Goal: Transaction & Acquisition: Purchase product/service

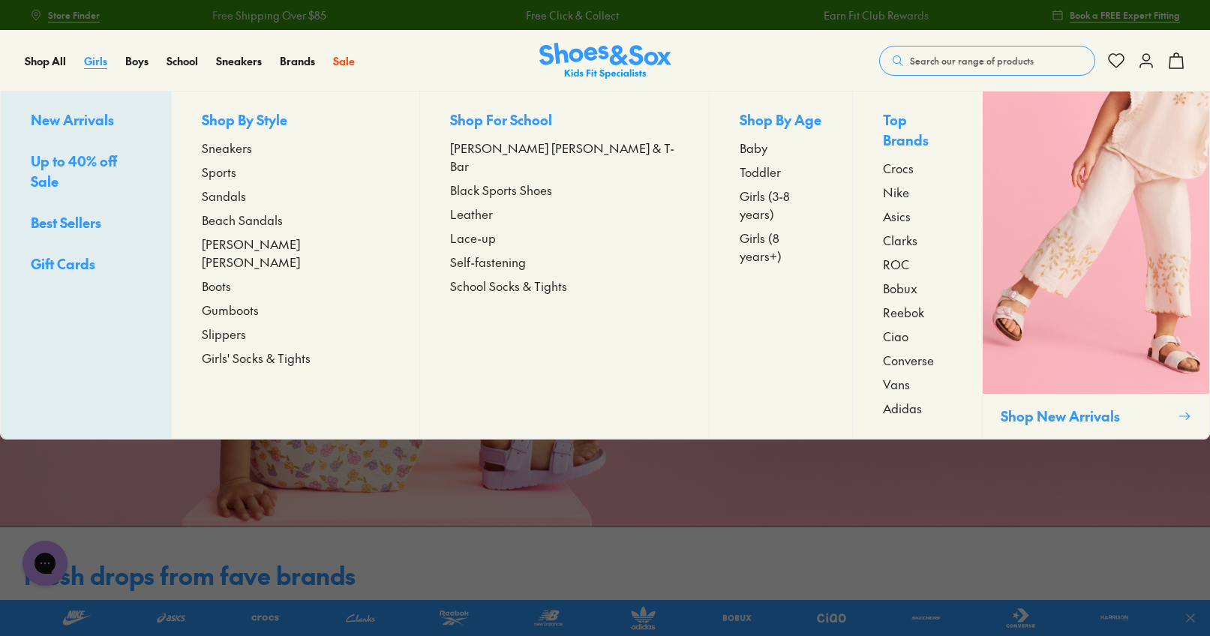
click at [95, 60] on span "Girls" at bounding box center [95, 60] width 23 height 15
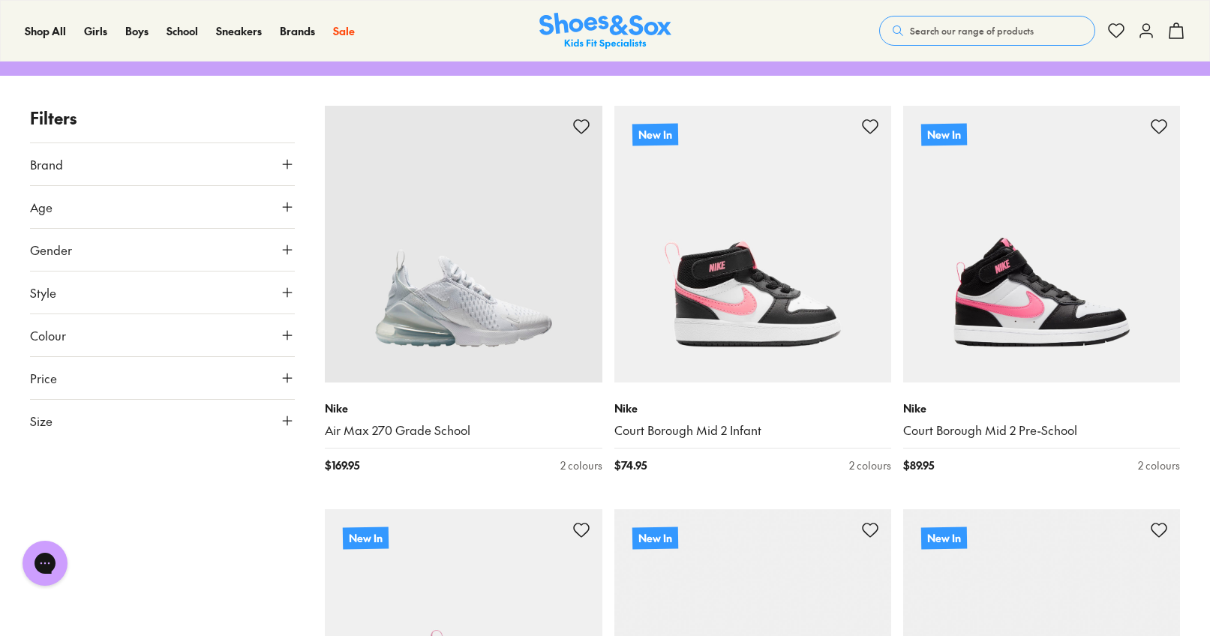
scroll to position [248, 0]
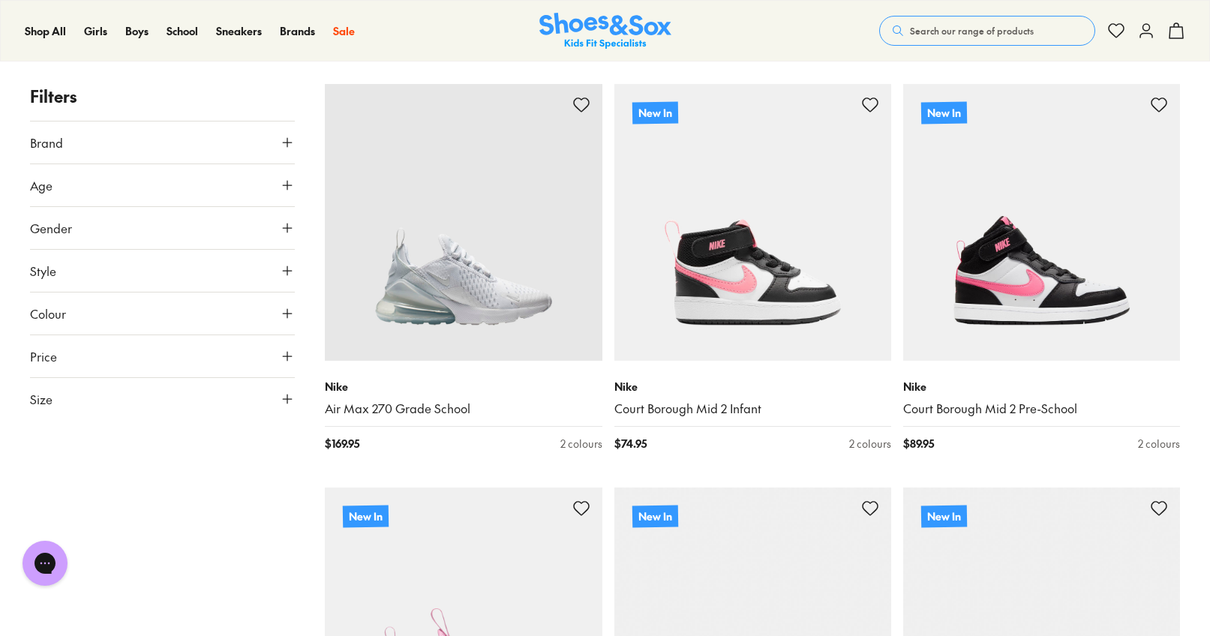
click at [227, 223] on button "Gender" at bounding box center [162, 228] width 265 height 42
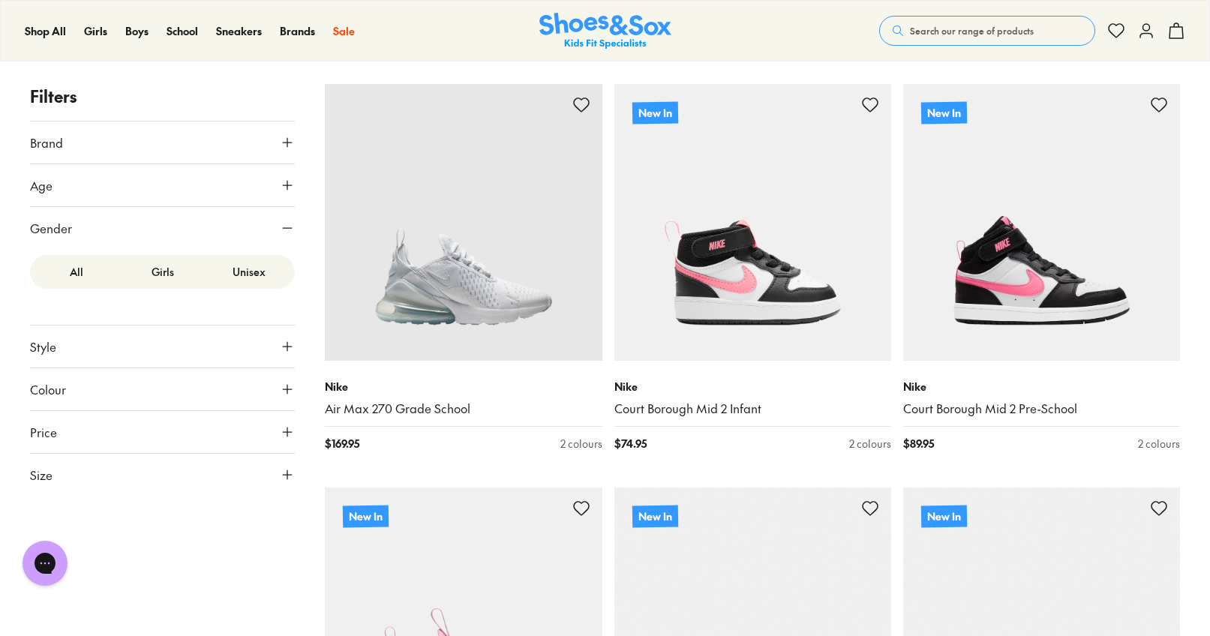
click at [168, 270] on label "Girls" at bounding box center [162, 272] width 86 height 28
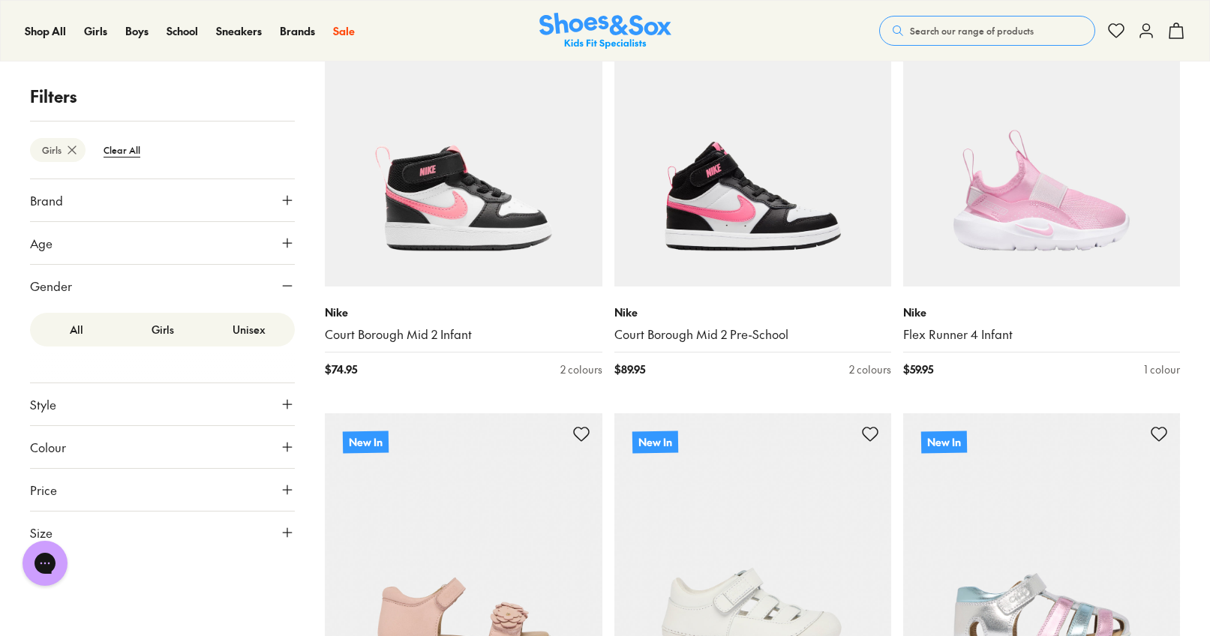
scroll to position [515, 0]
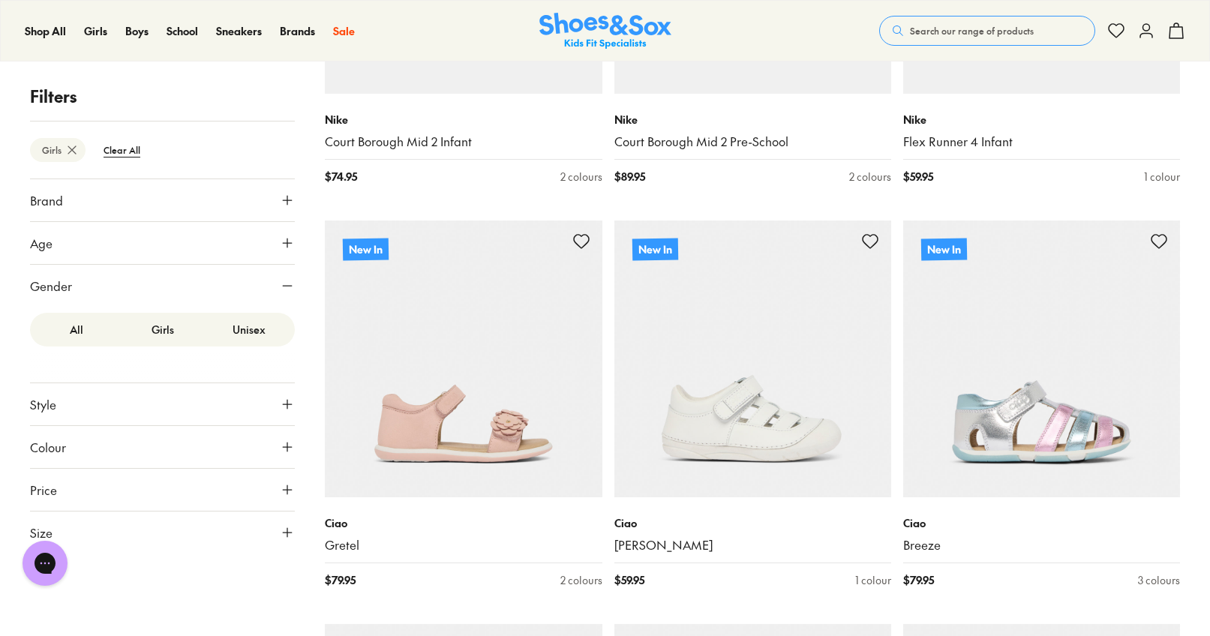
click at [284, 395] on button "Style" at bounding box center [162, 404] width 265 height 42
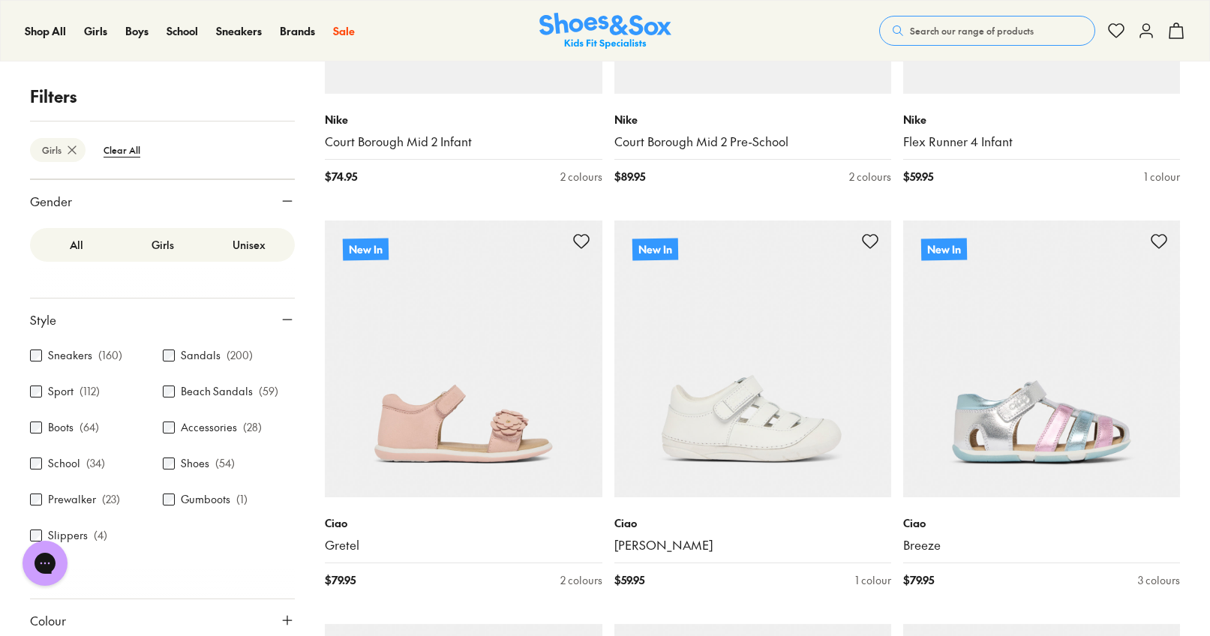
scroll to position [176, 0]
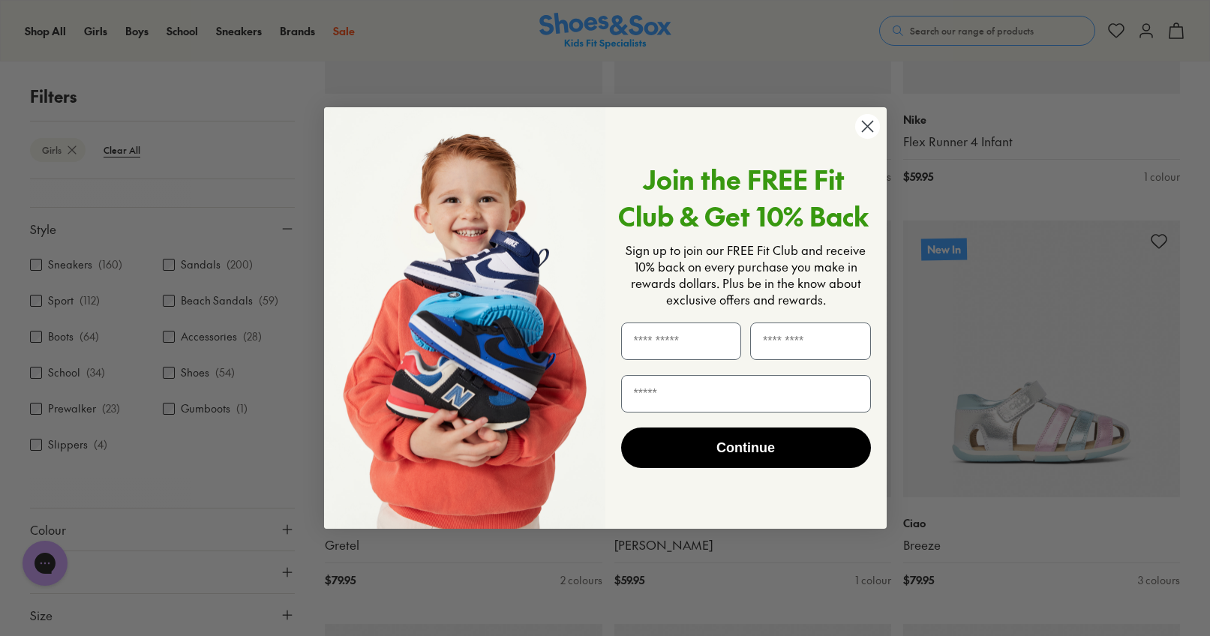
click at [866, 130] on circle "Close dialog" at bounding box center [866, 126] width 25 height 25
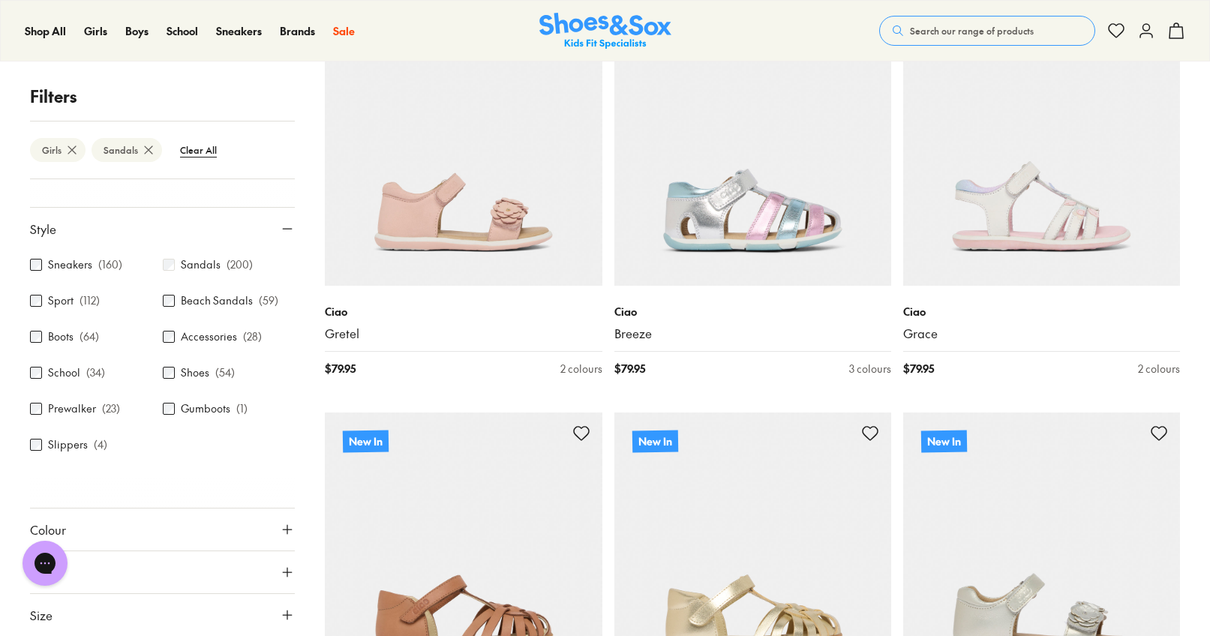
scroll to position [324, 0]
click at [163, 600] on button "Size" at bounding box center [162, 615] width 265 height 42
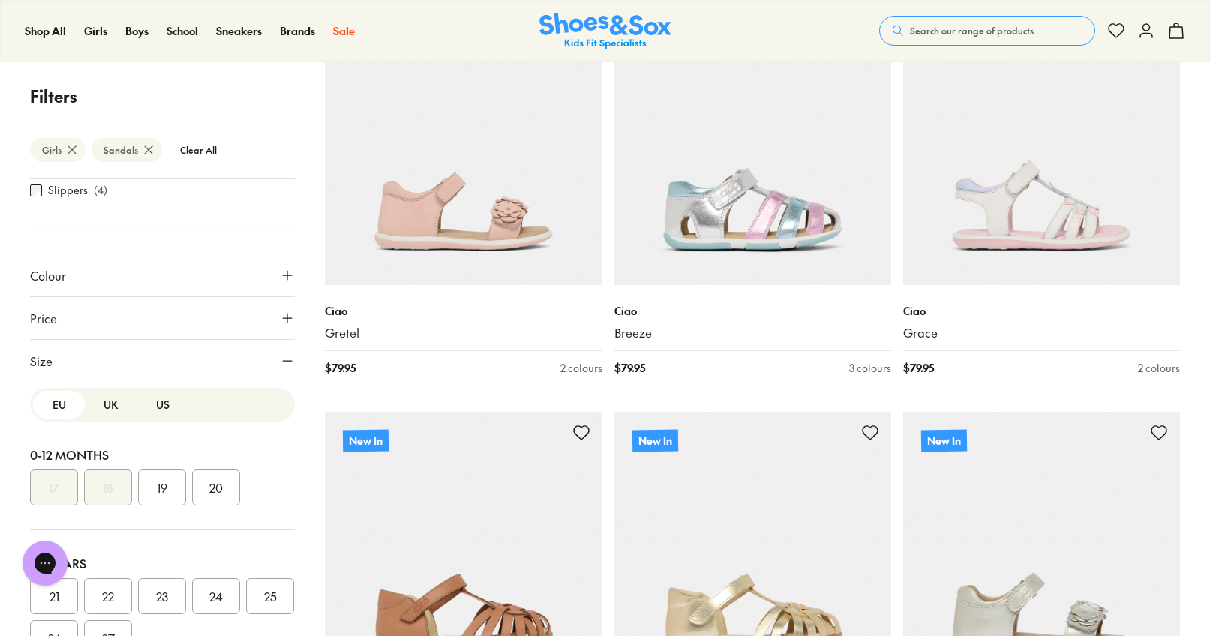
scroll to position [464, 0]
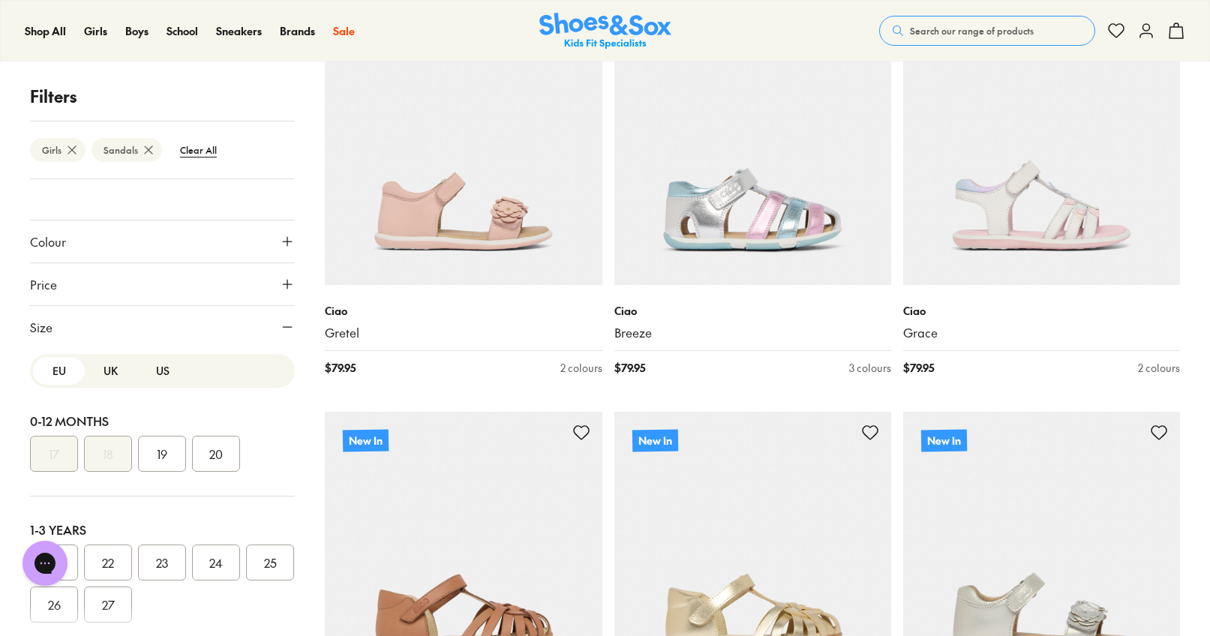
click at [153, 373] on button "US" at bounding box center [163, 371] width 52 height 28
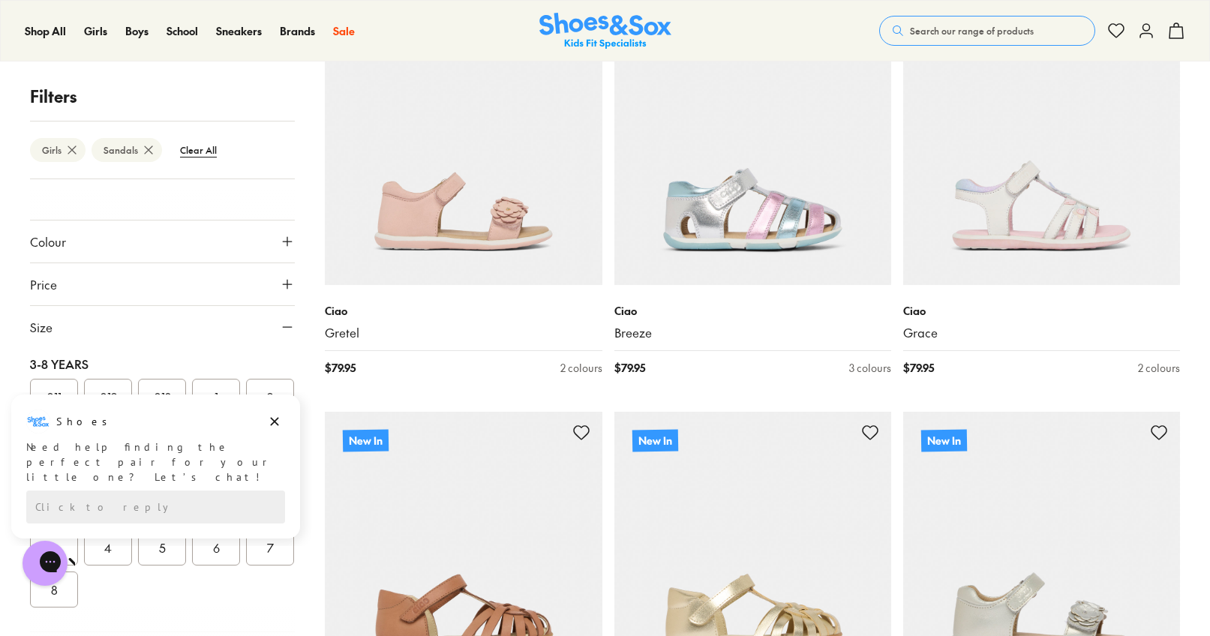
scroll to position [326, 0]
click at [278, 422] on icon "Dismiss campaign" at bounding box center [274, 422] width 15 height 18
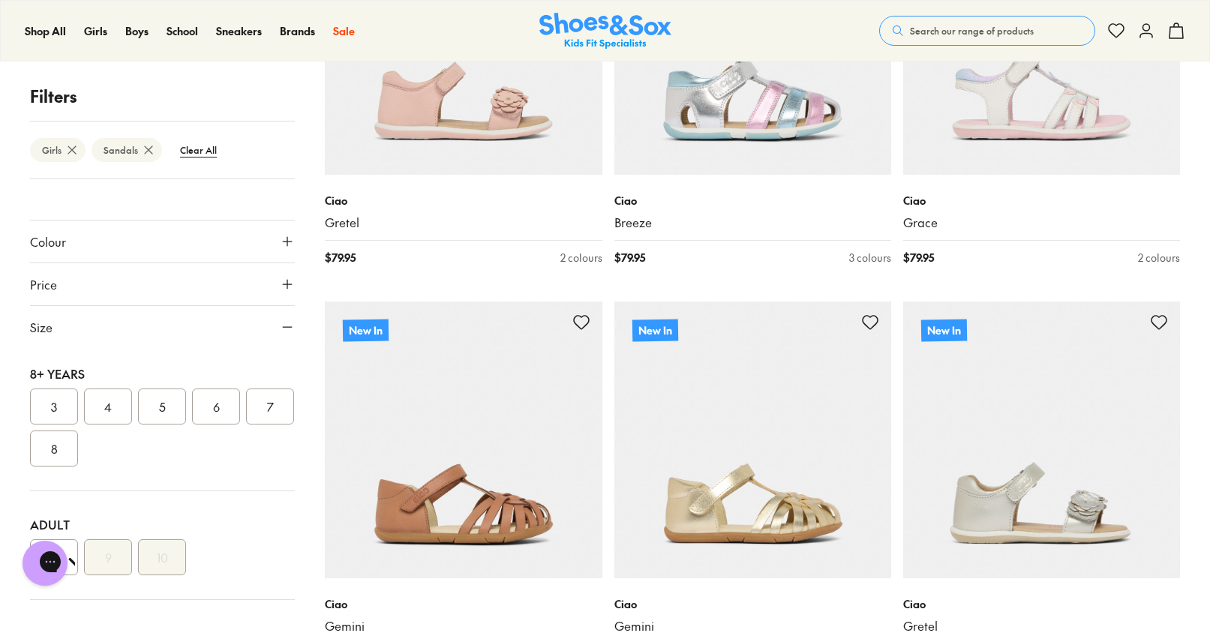
scroll to position [446, 0]
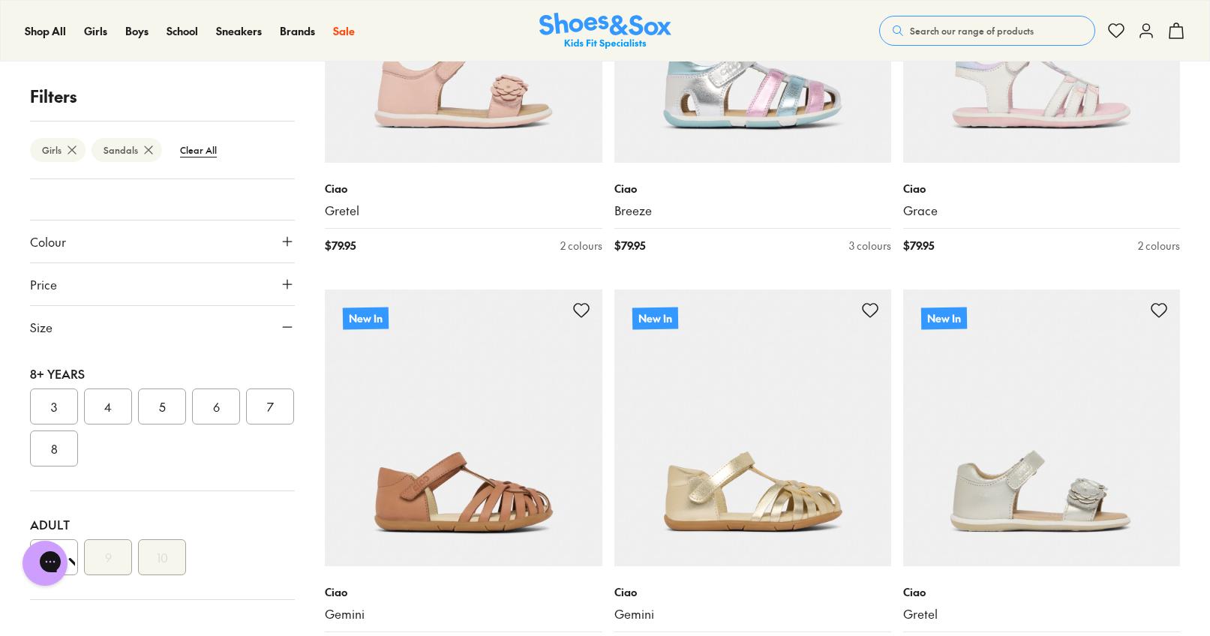
click at [229, 408] on button "6" at bounding box center [216, 407] width 48 height 36
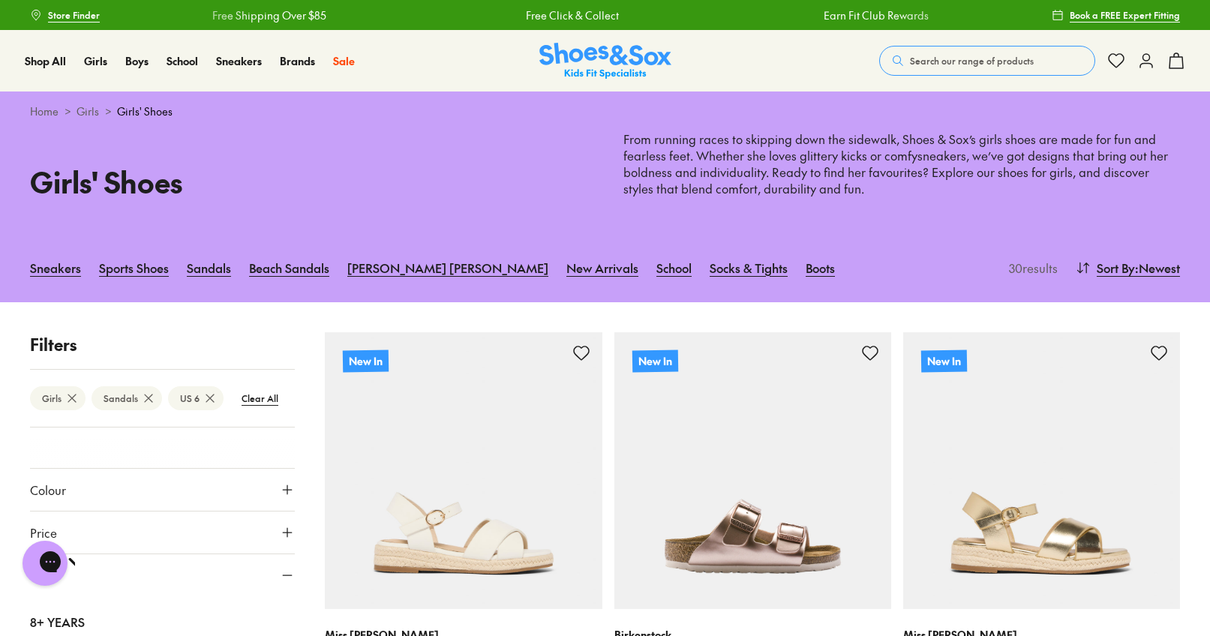
click at [998, 56] on span "Search our range of products" at bounding box center [972, 61] width 124 height 14
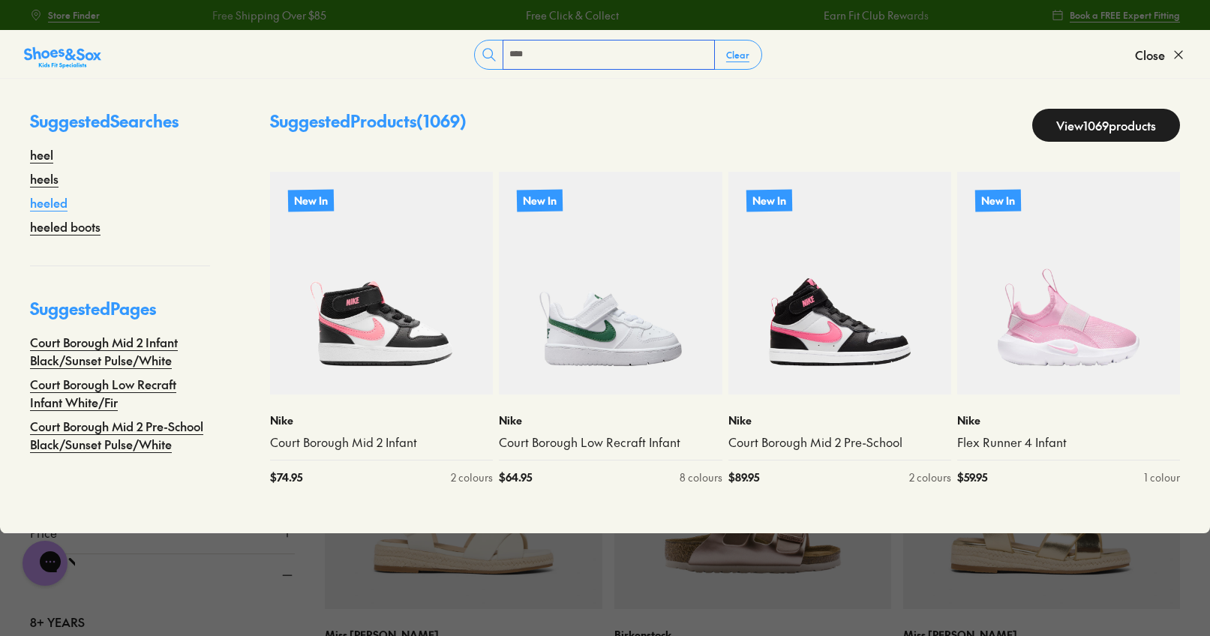
type input "****"
click at [40, 203] on link "heeled" at bounding box center [49, 203] width 38 height 18
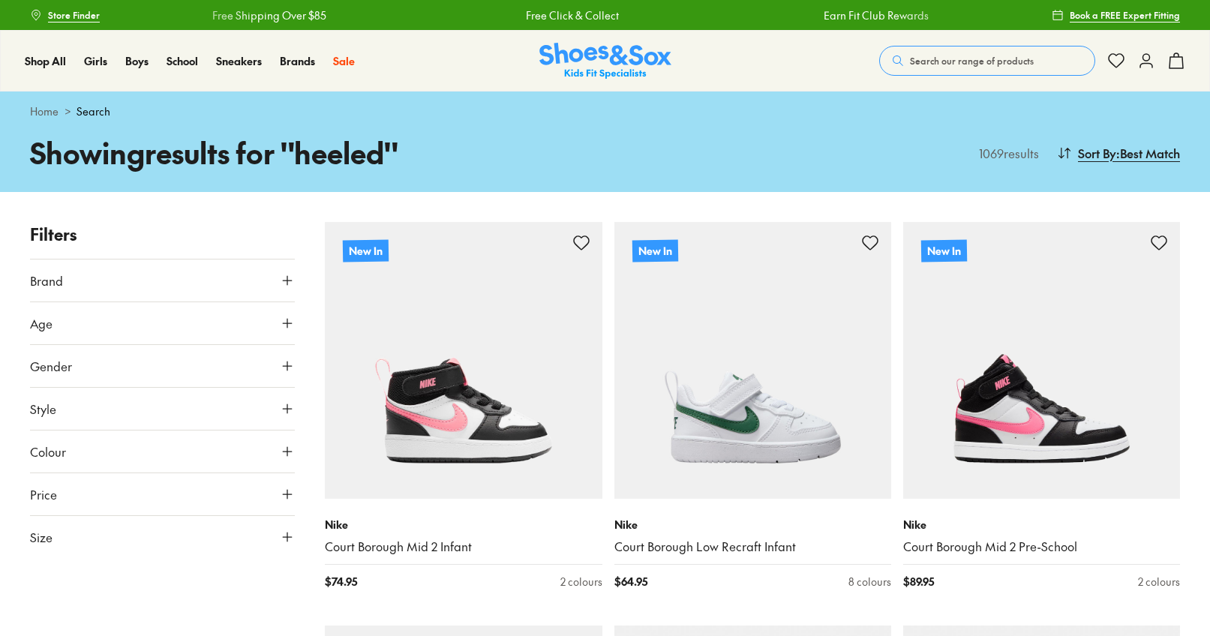
scroll to position [5957, 0]
click at [115, 373] on button "Gender" at bounding box center [162, 366] width 265 height 42
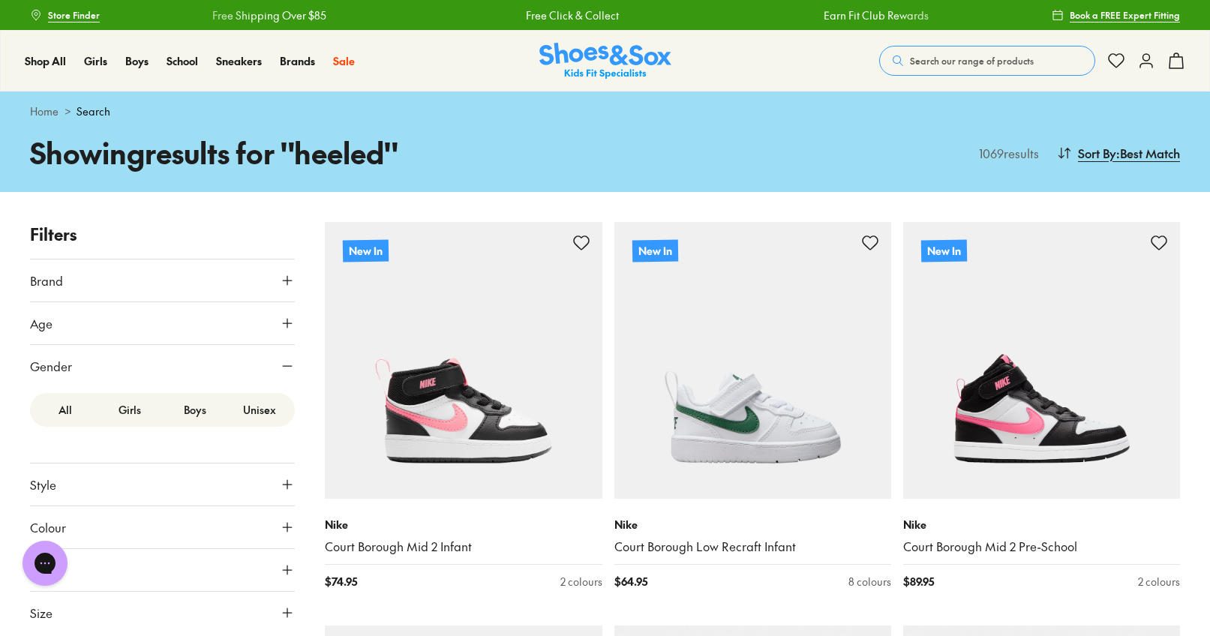
click at [116, 409] on label "Girls" at bounding box center [130, 410] width 65 height 28
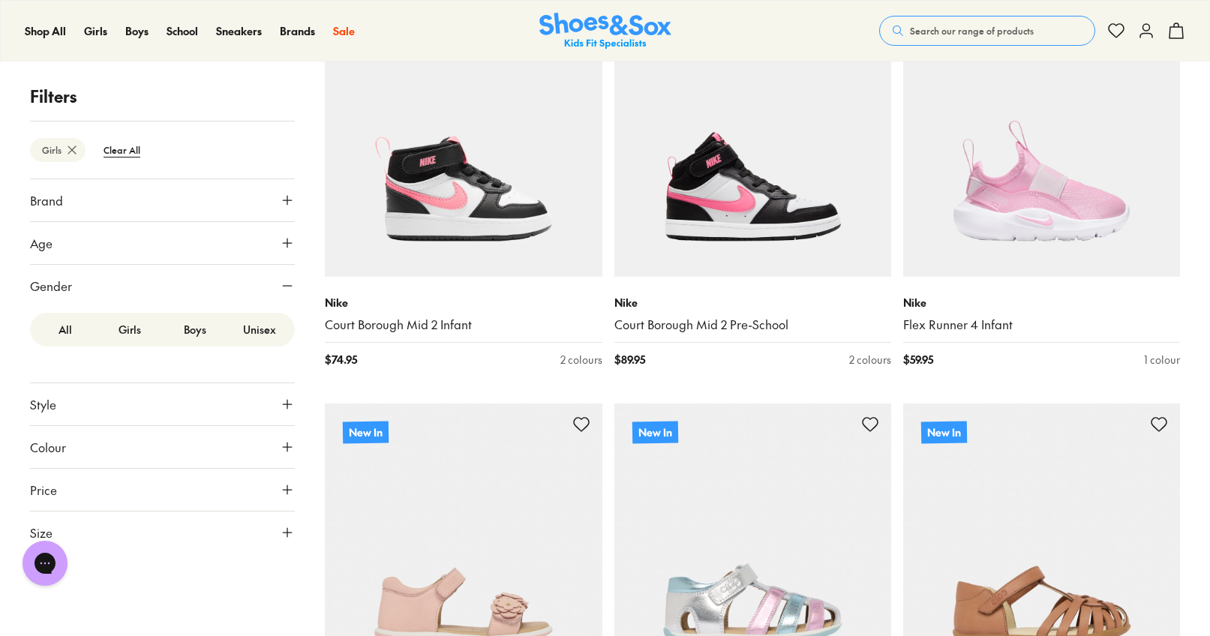
scroll to position [272, 0]
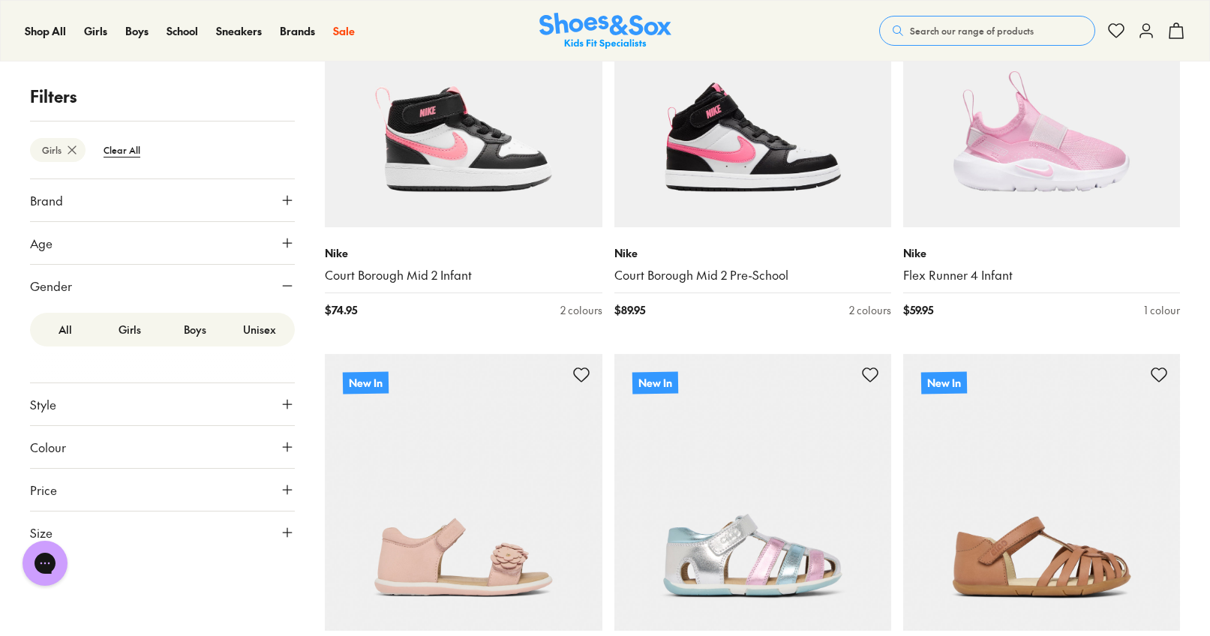
click at [242, 245] on button "Age" at bounding box center [162, 243] width 265 height 42
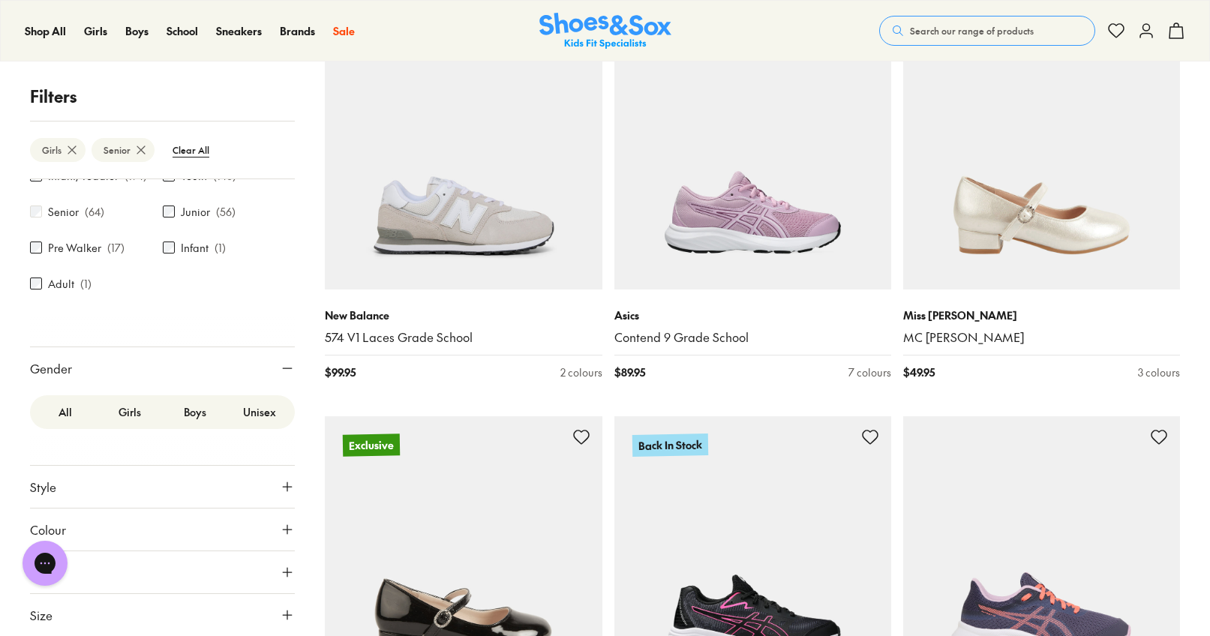
scroll to position [2273, 0]
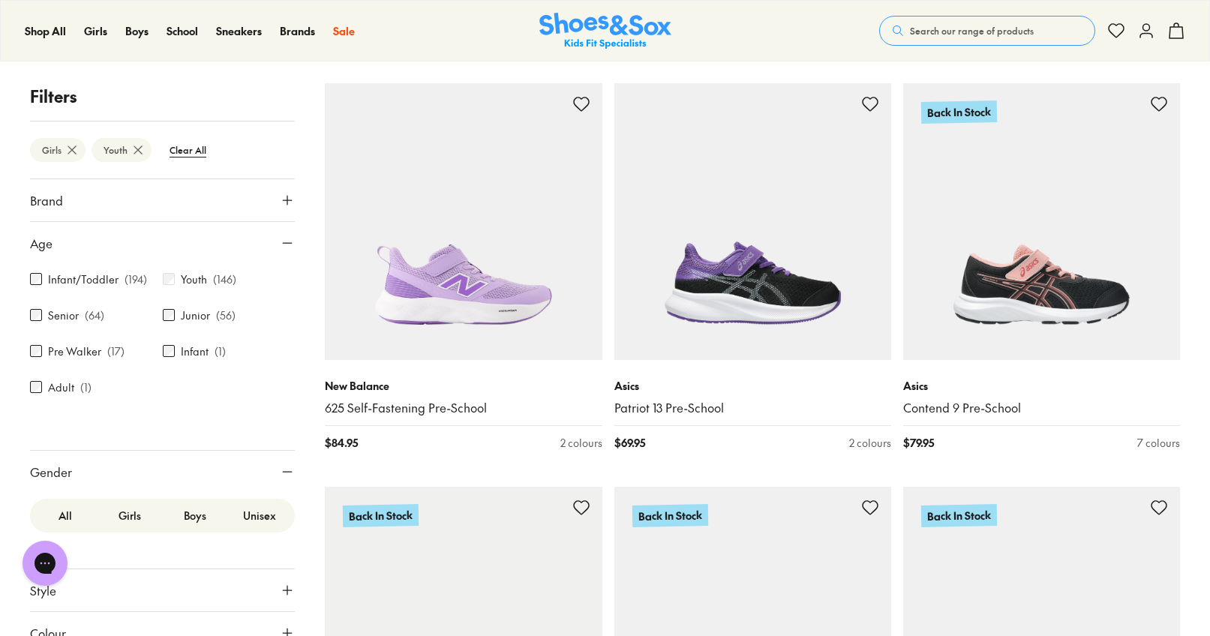
scroll to position [4225, 0]
